Goal: Information Seeking & Learning: Find specific fact

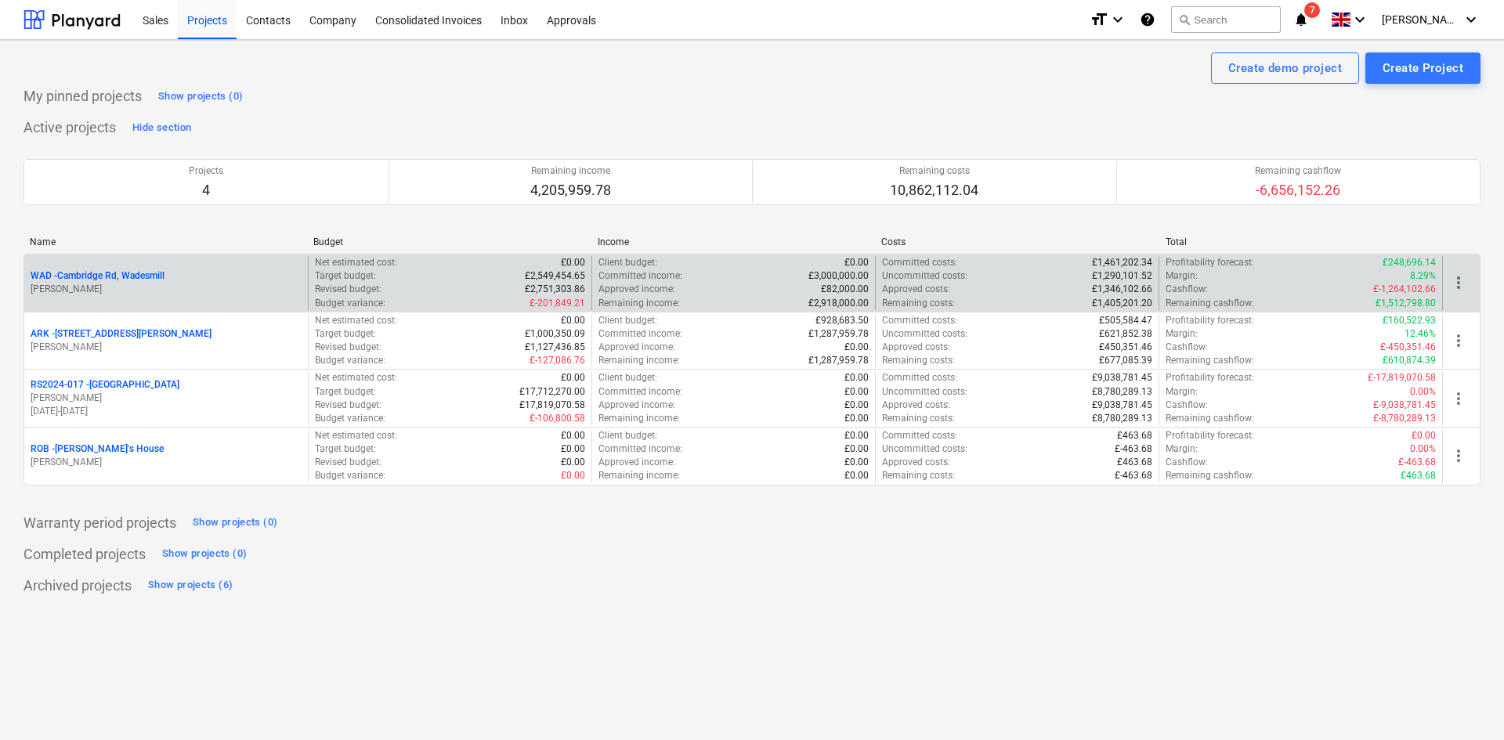
click at [140, 281] on p "WAD - Cambridge Rd, Wadesmill" at bounding box center [98, 276] width 134 height 13
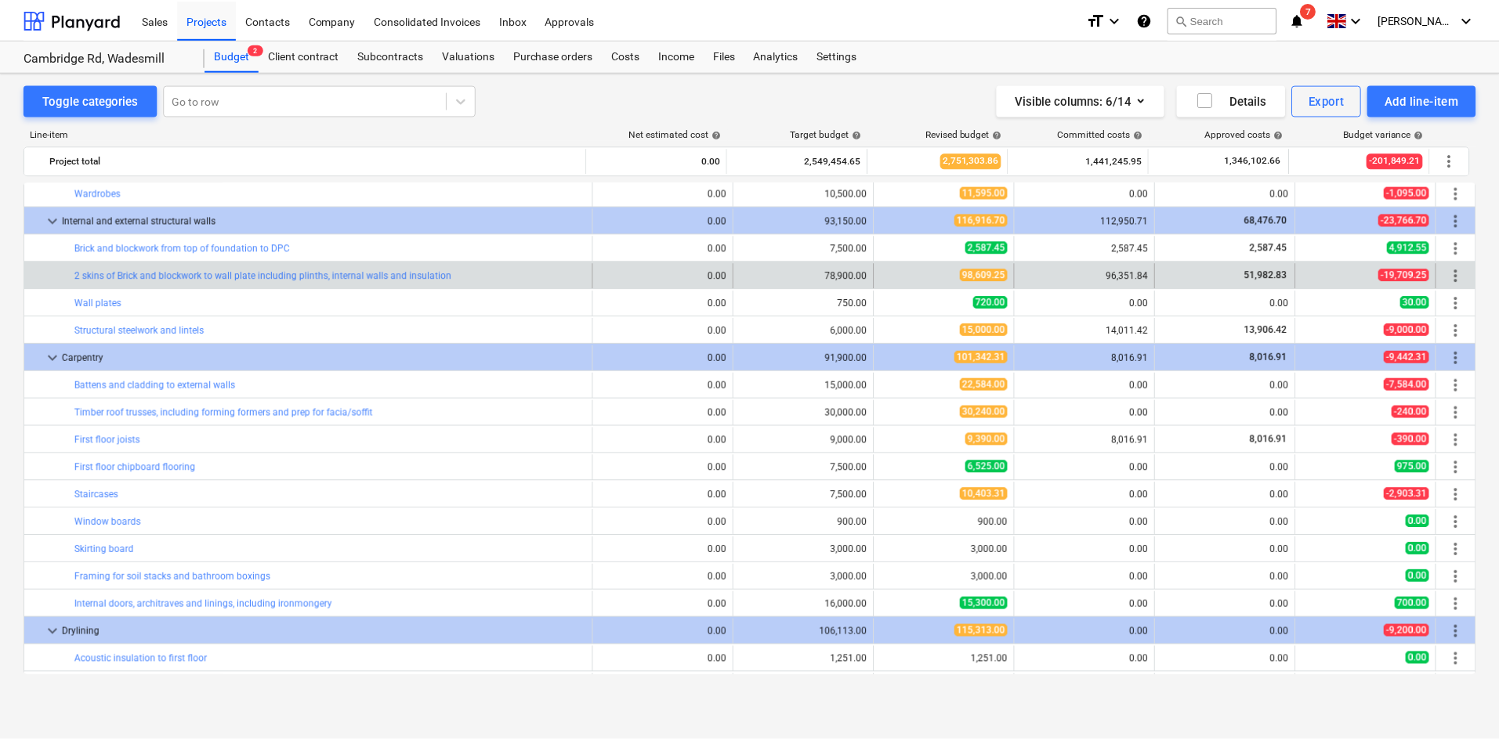
scroll to position [1516, 0]
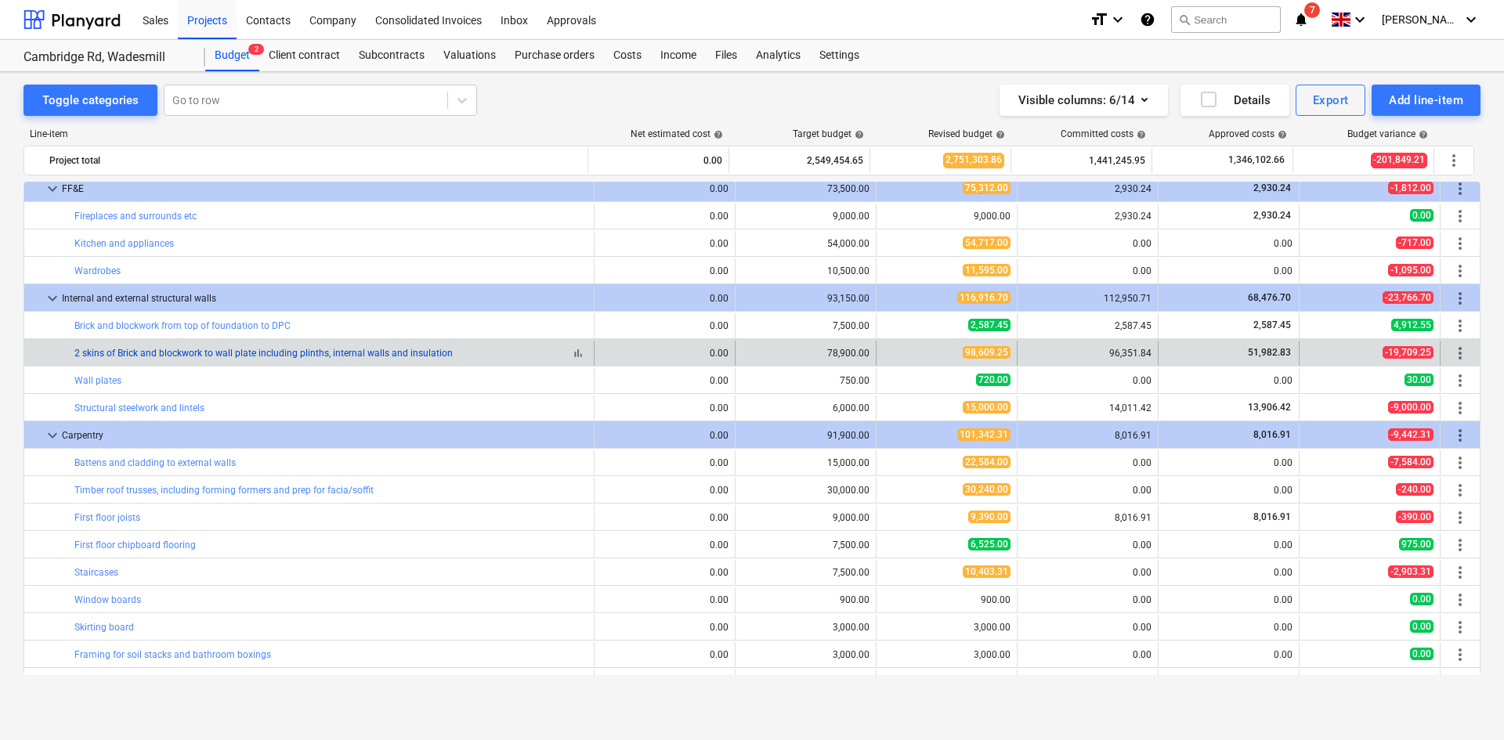
click at [206, 358] on link "2 skins of Brick and blockwork to wall plate including plinths, internal walls …" at bounding box center [263, 353] width 378 height 11
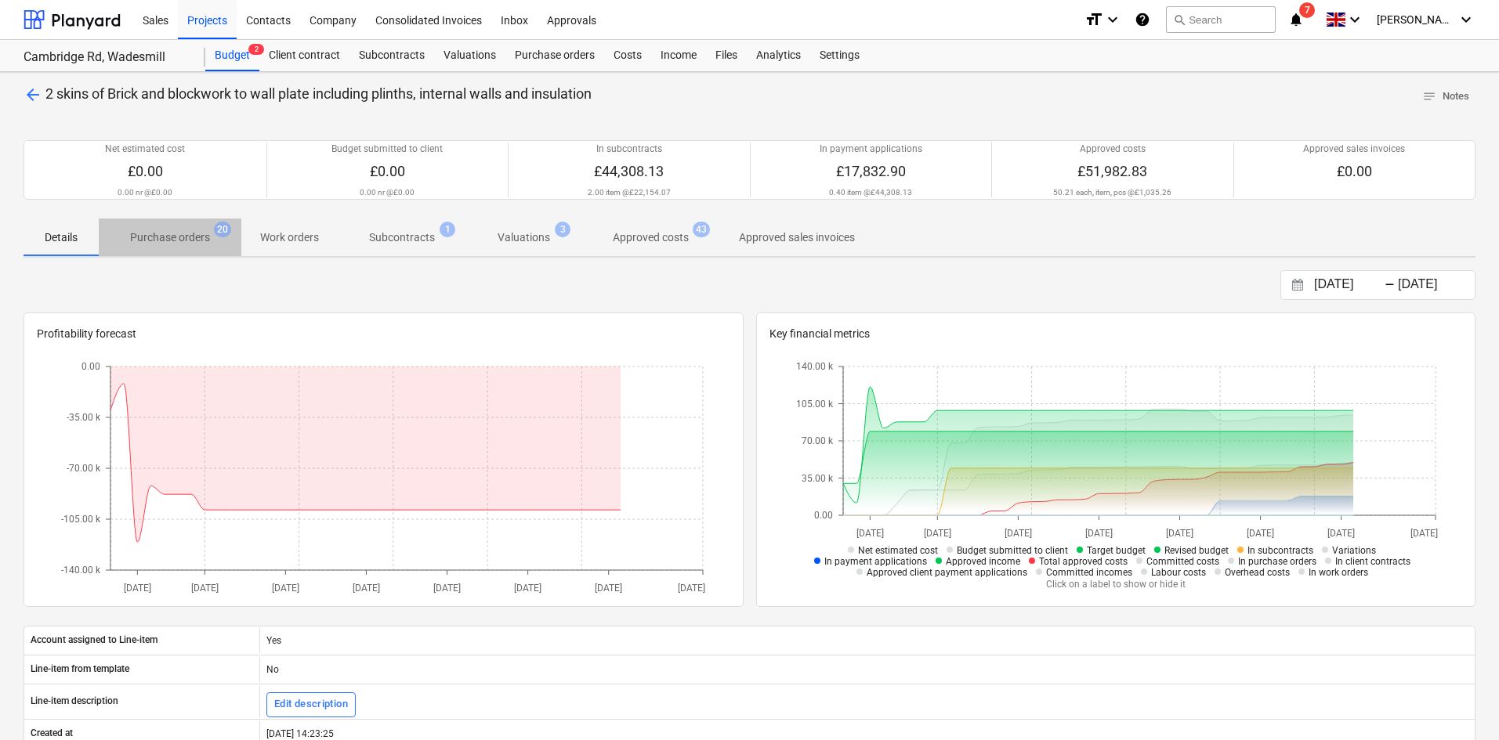
click at [170, 226] on span "Purchase orders 20" at bounding box center [170, 237] width 143 height 28
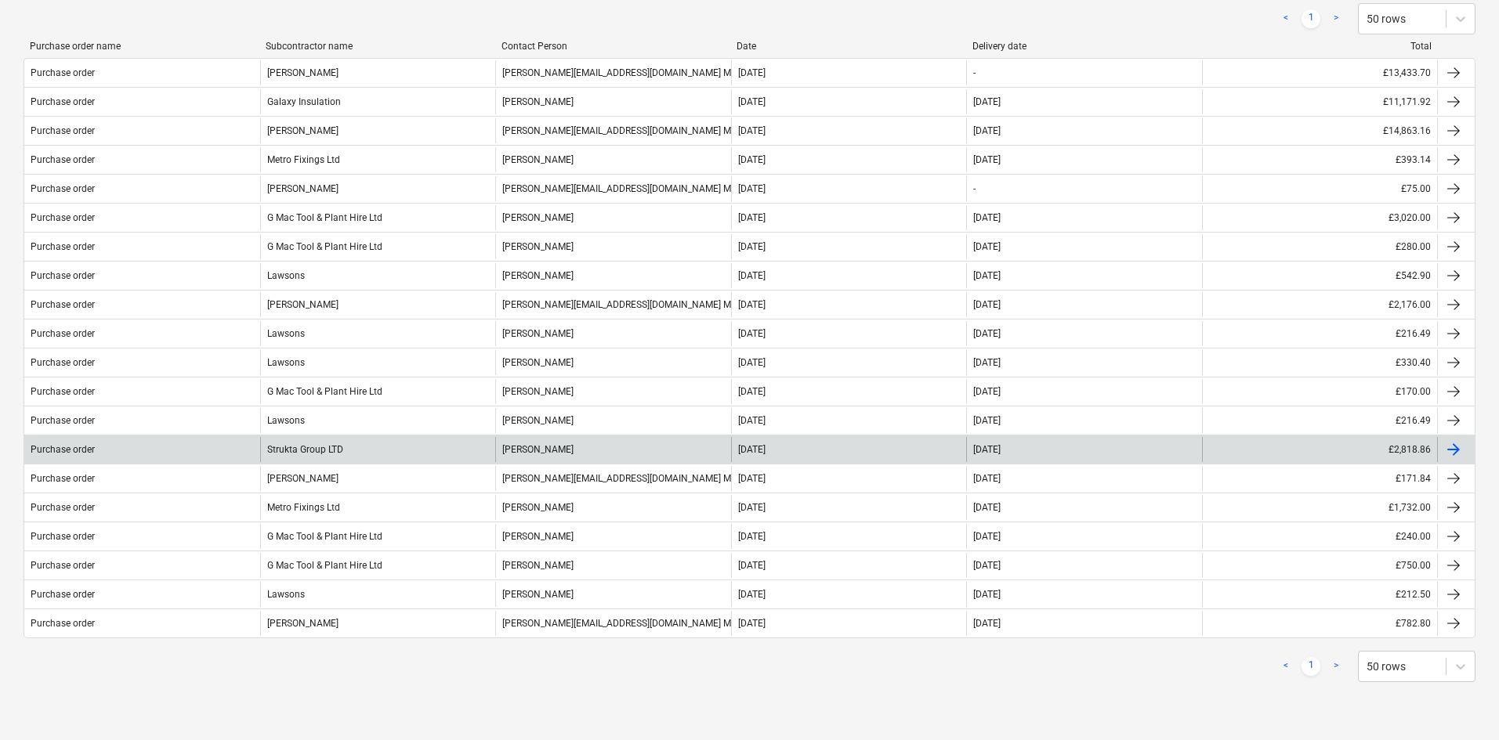
scroll to position [235, 0]
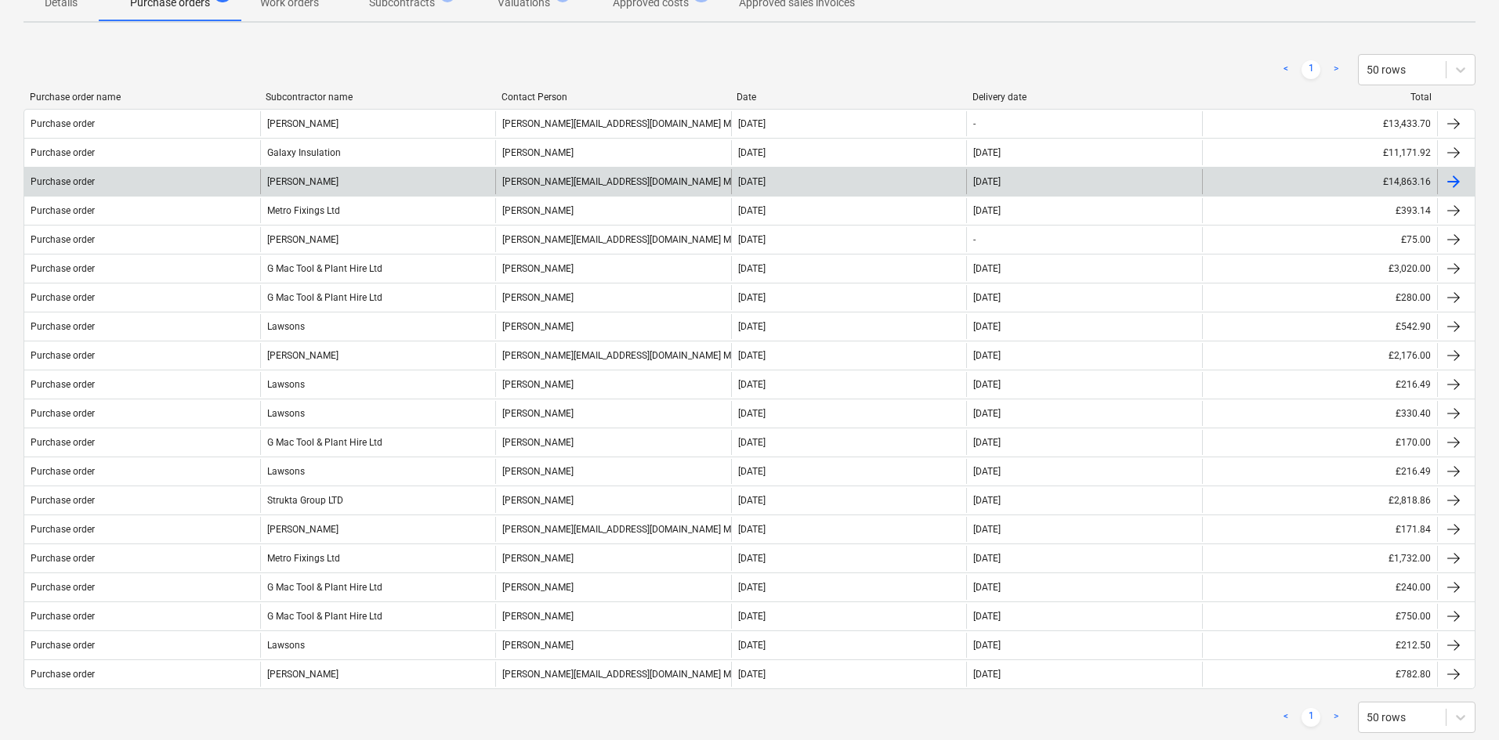
click at [872, 182] on div "[DATE]" at bounding box center [849, 181] width 236 height 25
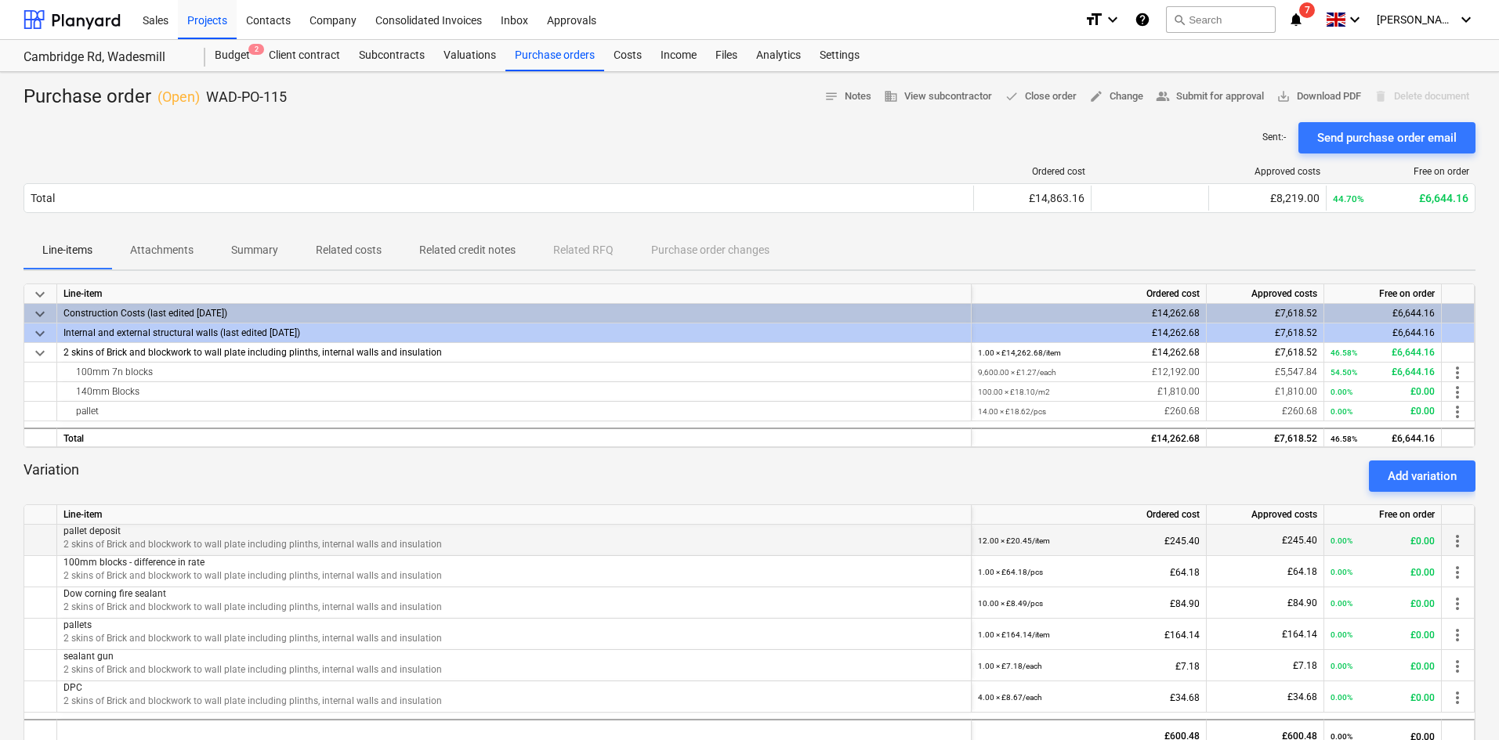
click at [283, 545] on span "2 skins of Brick and blockwork to wall plate including plinths, internal walls …" at bounding box center [252, 544] width 378 height 11
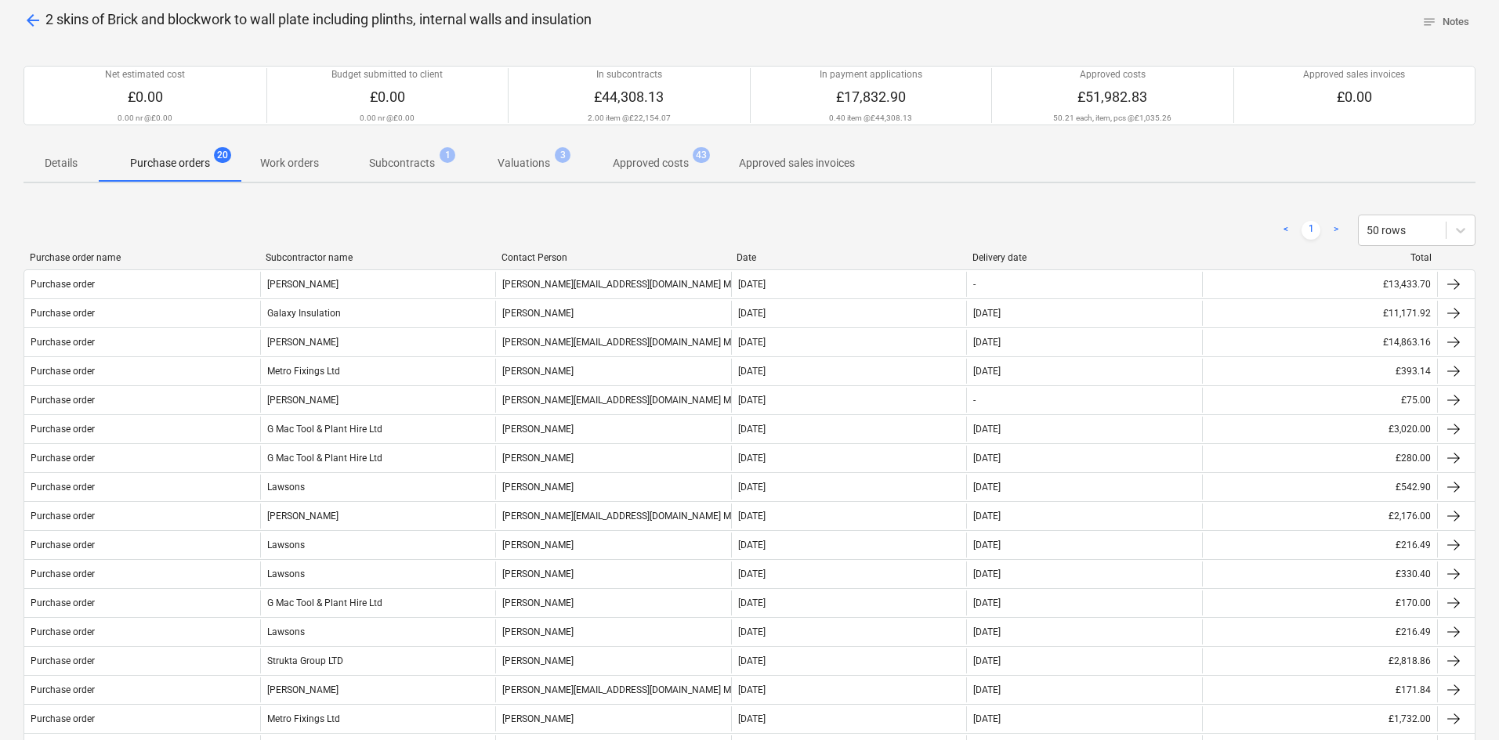
scroll to position [78, 0]
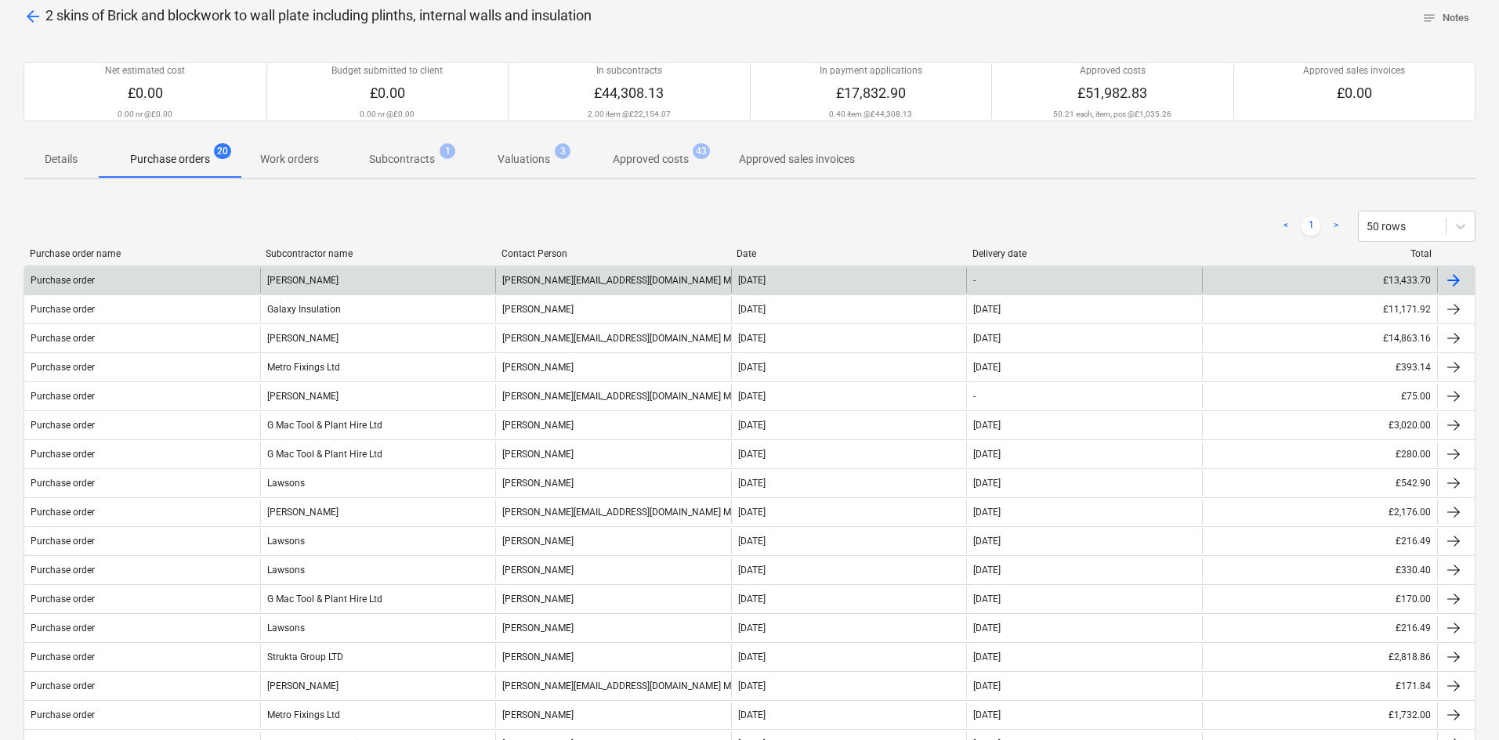
click at [603, 277] on div "[PERSON_NAME][EMAIL_ADDRESS][DOMAIN_NAME] Maddison" at bounding box center [613, 280] width 236 height 25
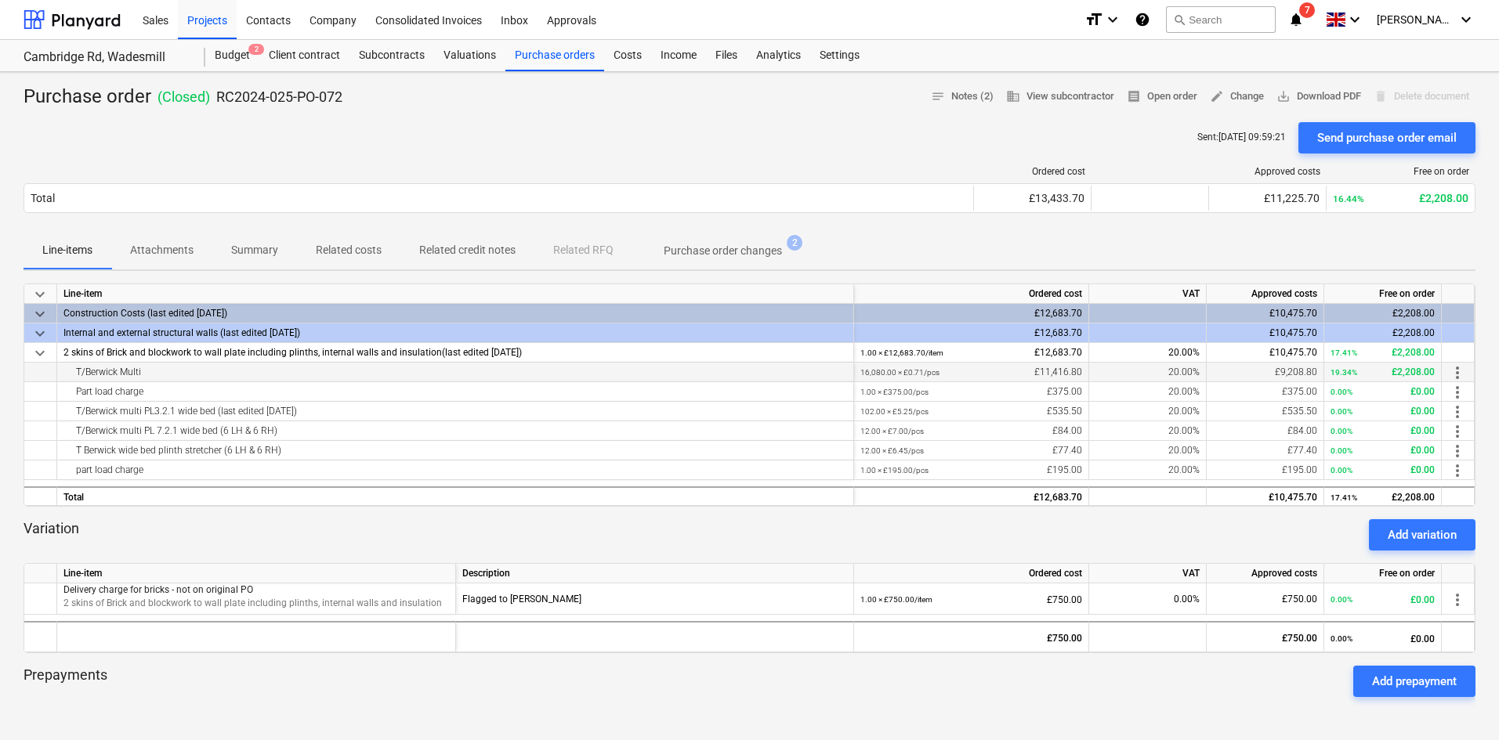
drag, startPoint x: 141, startPoint y: 372, endPoint x: 71, endPoint y: 372, distance: 69.7
click at [71, 372] on div "T/Berwick Multi" at bounding box center [454, 372] width 783 height 19
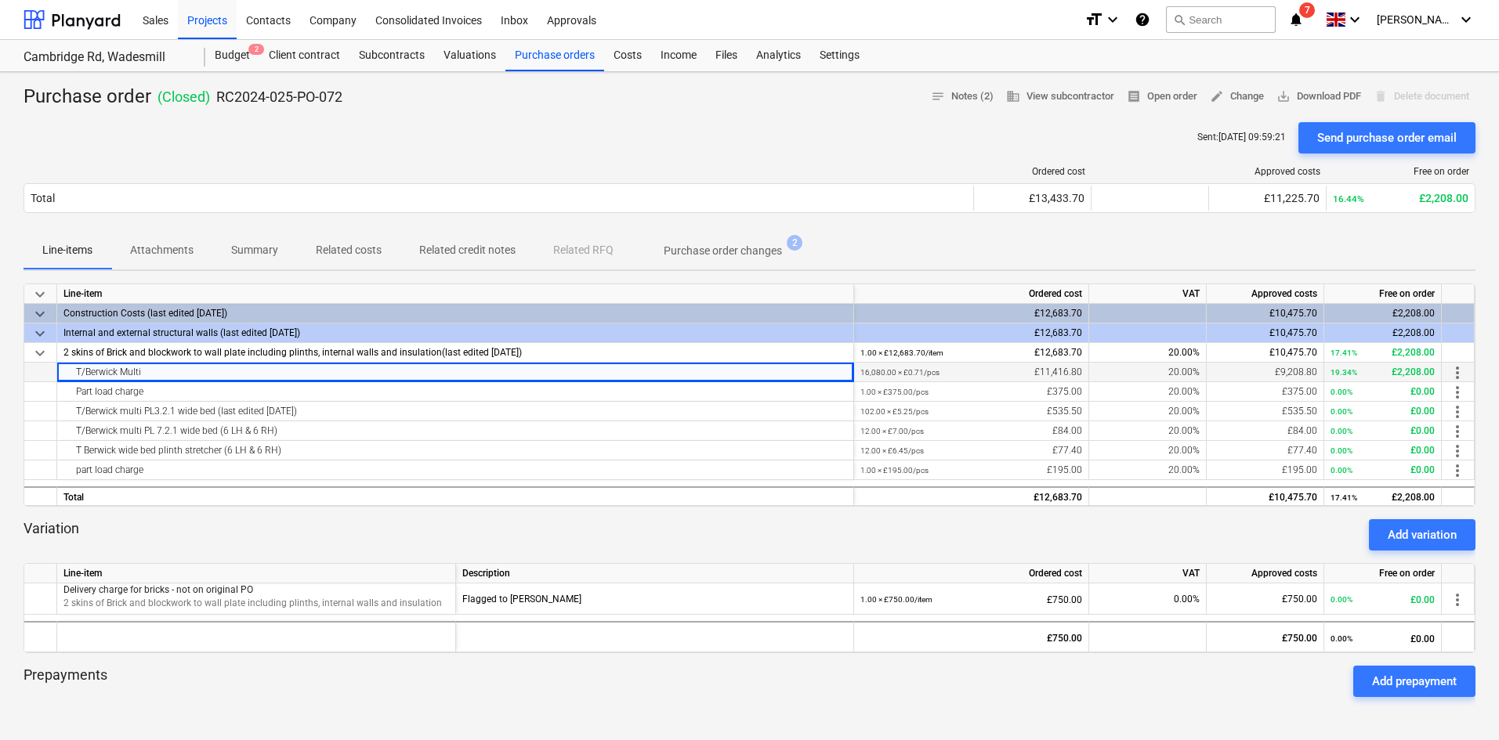
copy div "T/Berwick Multi"
click at [921, 246] on div "Line-items Attachments Summary Related costs Related credit notes Related RFQ P…" at bounding box center [750, 251] width 1452 height 38
click at [315, 607] on span "2 skins of Brick and blockwork to wall plate including plinths, internal walls …" at bounding box center [252, 603] width 378 height 11
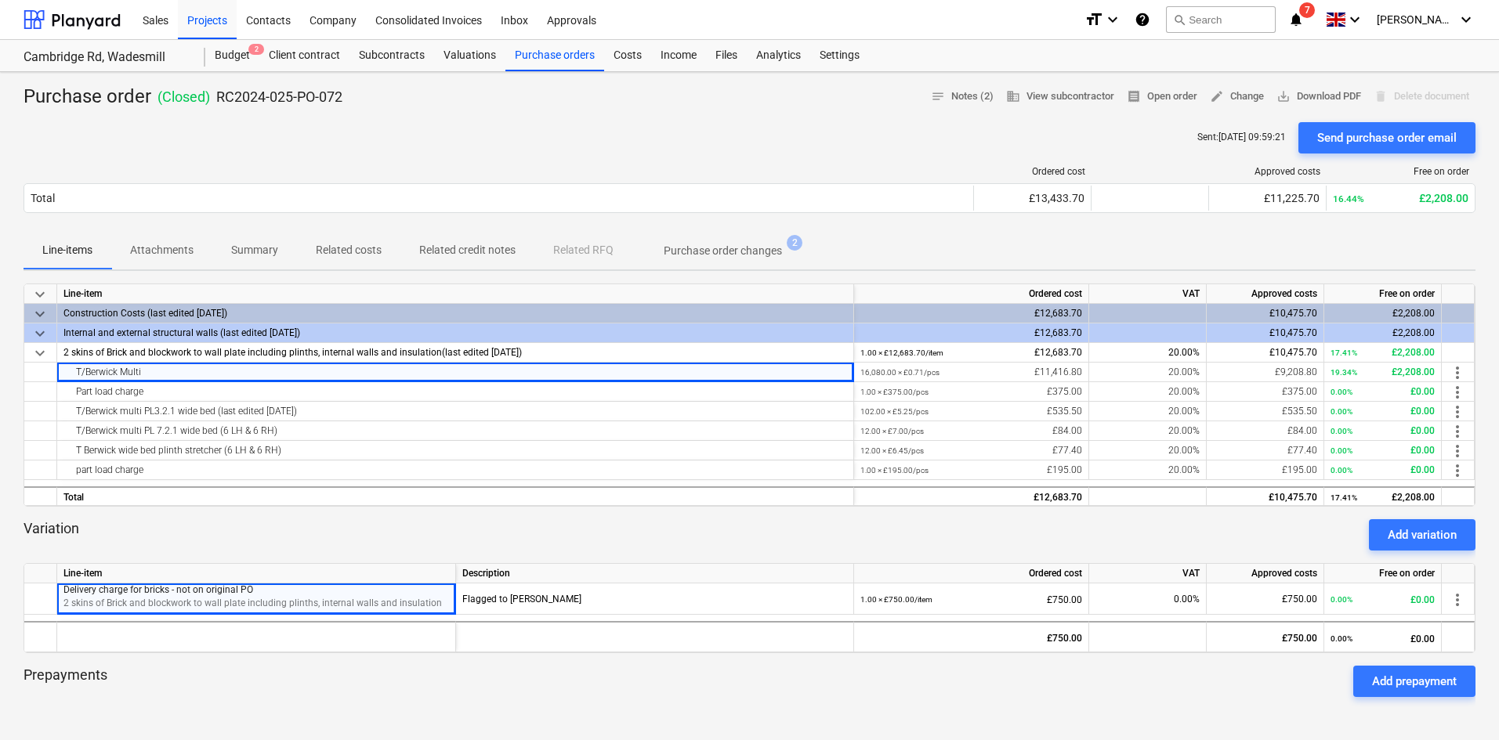
click at [1304, 25] on icon "notifications" at bounding box center [1296, 19] width 16 height 19
